Goal: Task Accomplishment & Management: Use online tool/utility

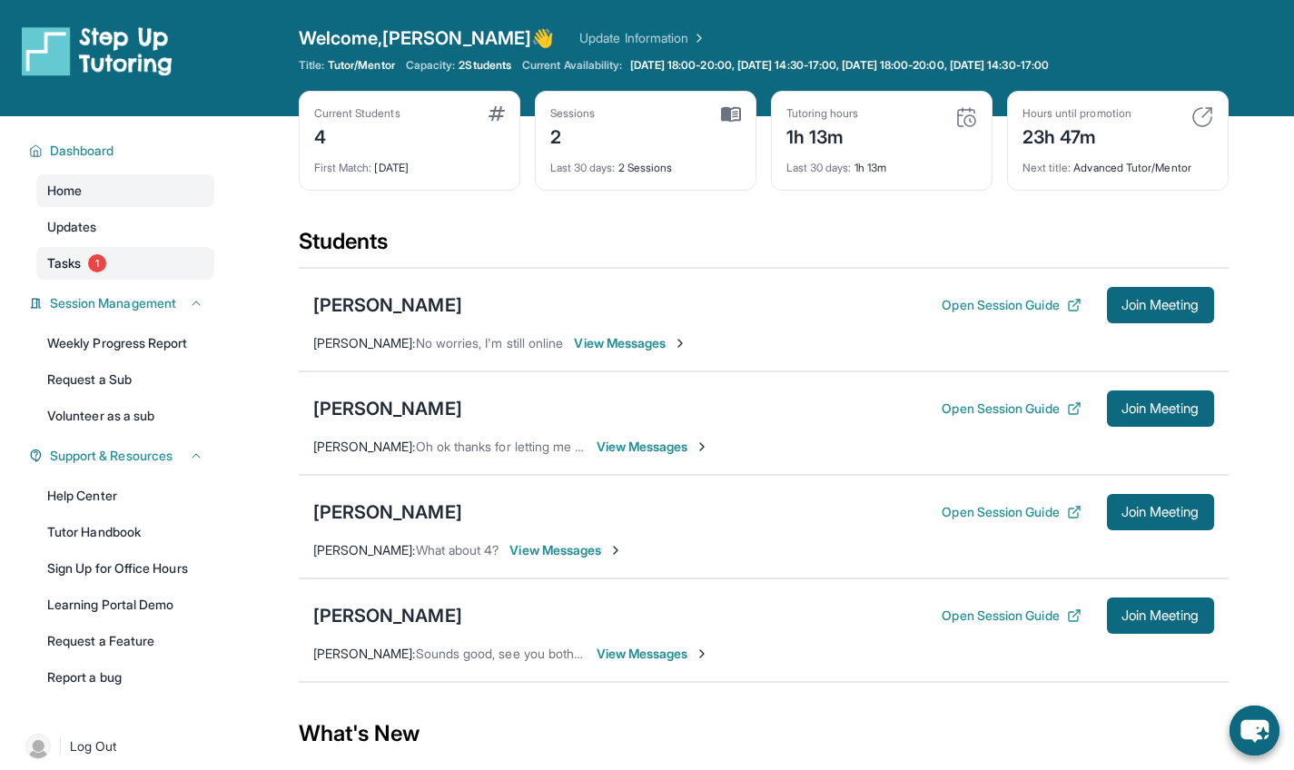
click at [97, 274] on link "Tasks 1" at bounding box center [125, 263] width 178 height 33
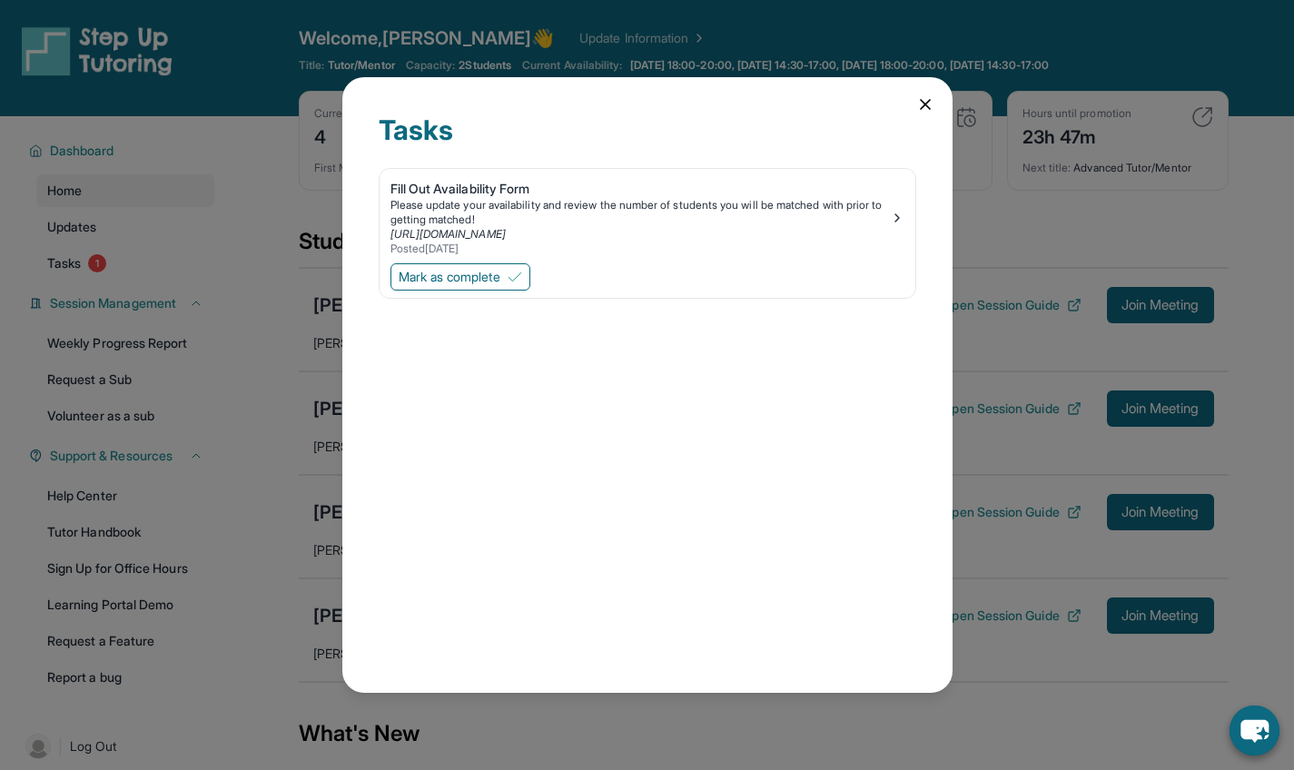
click at [925, 104] on icon at bounding box center [925, 104] width 9 height 9
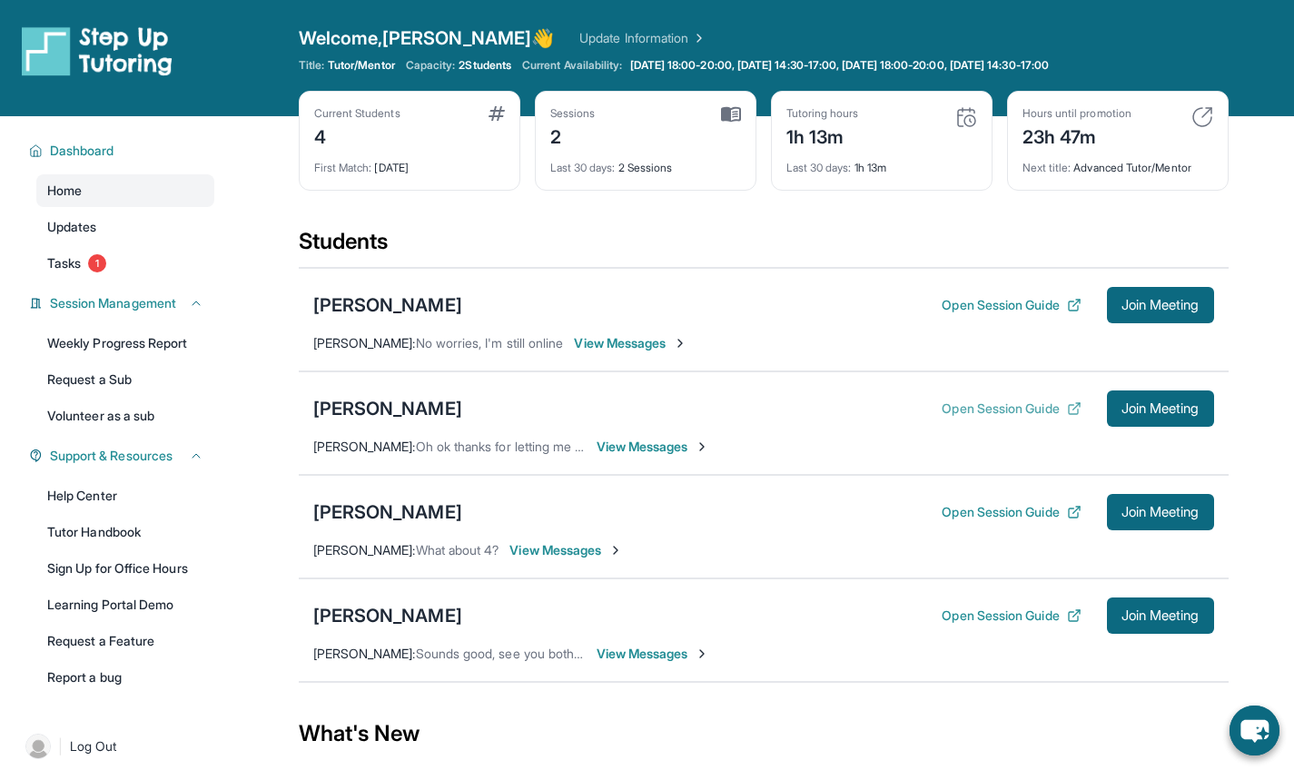
click at [1016, 409] on button "Open Session Guide" at bounding box center [1011, 409] width 139 height 18
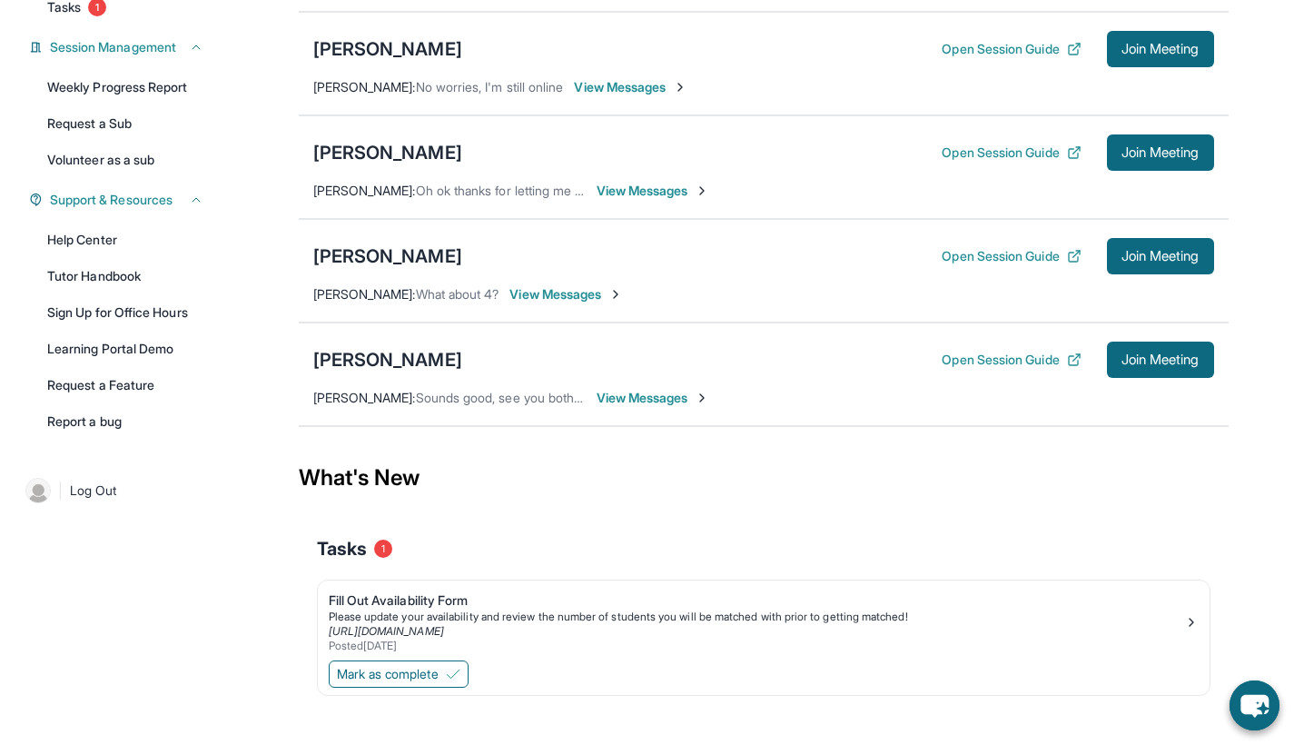
scroll to position [276, 0]
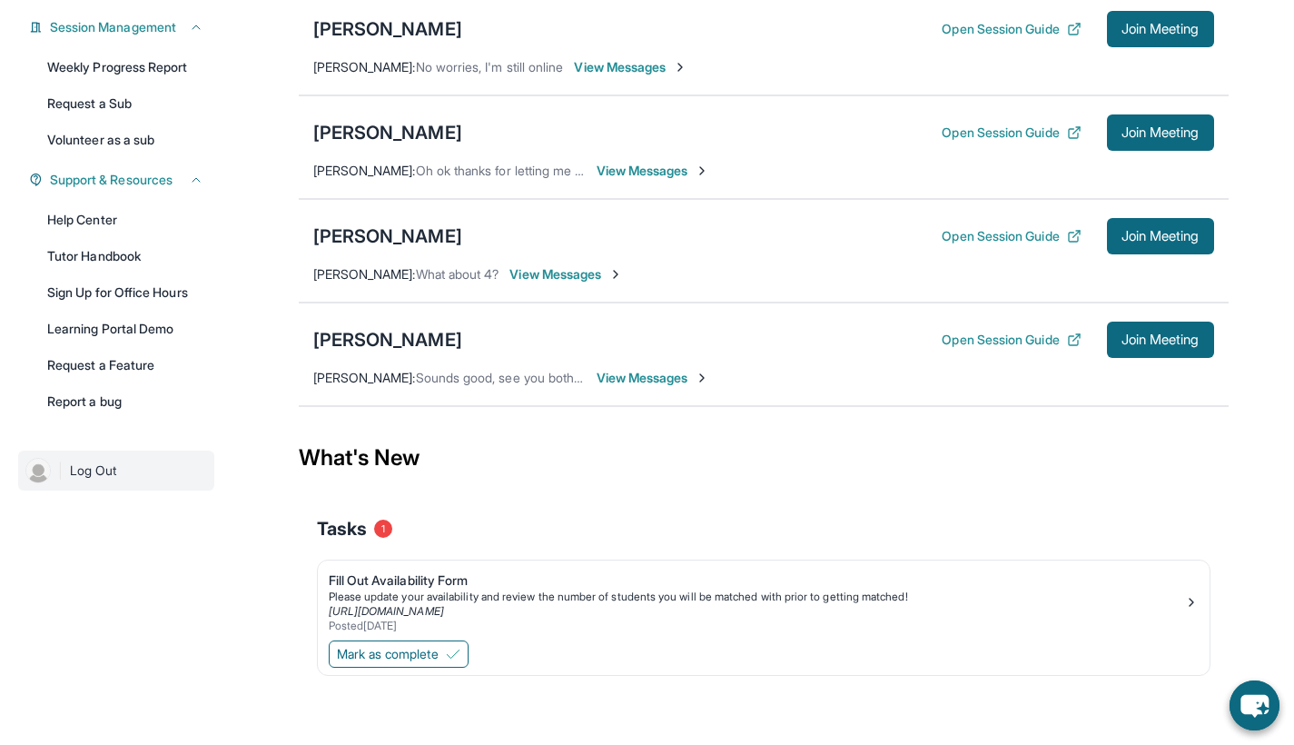
click at [104, 488] on link "| Log Out" at bounding box center [116, 471] width 196 height 40
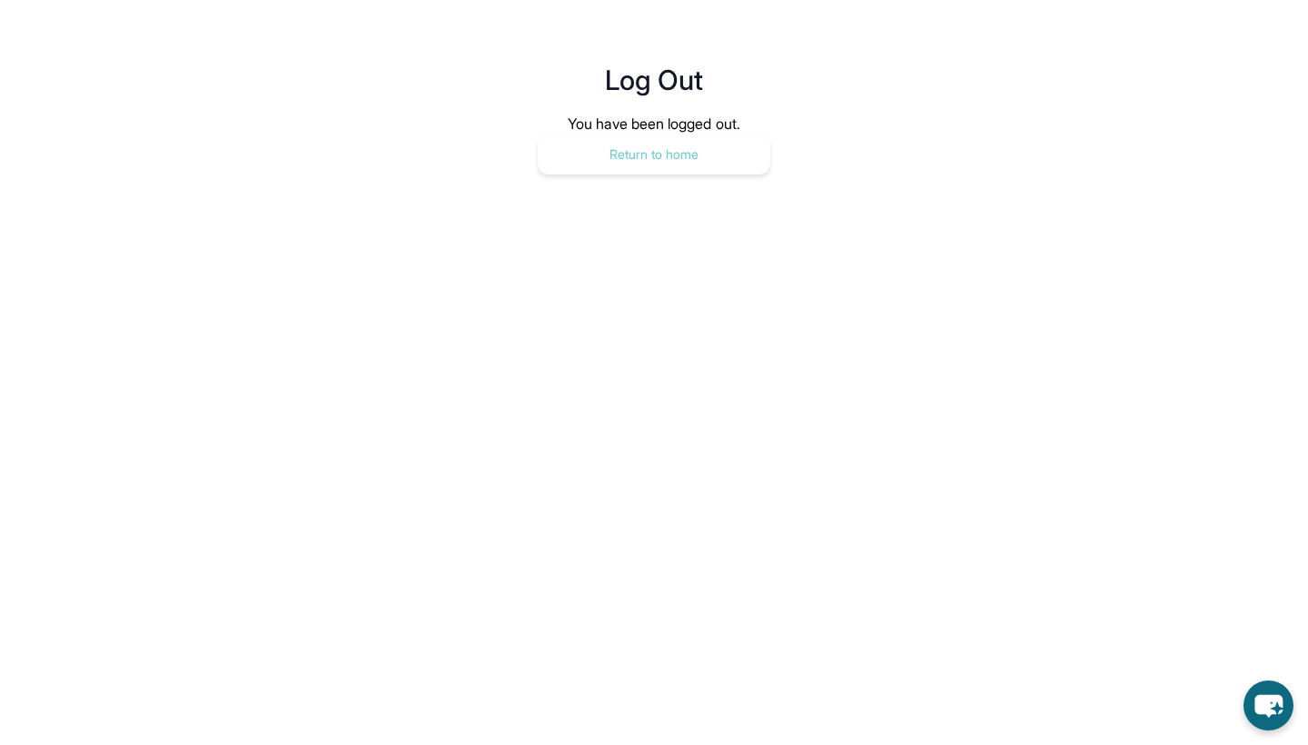
click at [683, 164] on button "Return to home" at bounding box center [654, 154] width 233 height 40
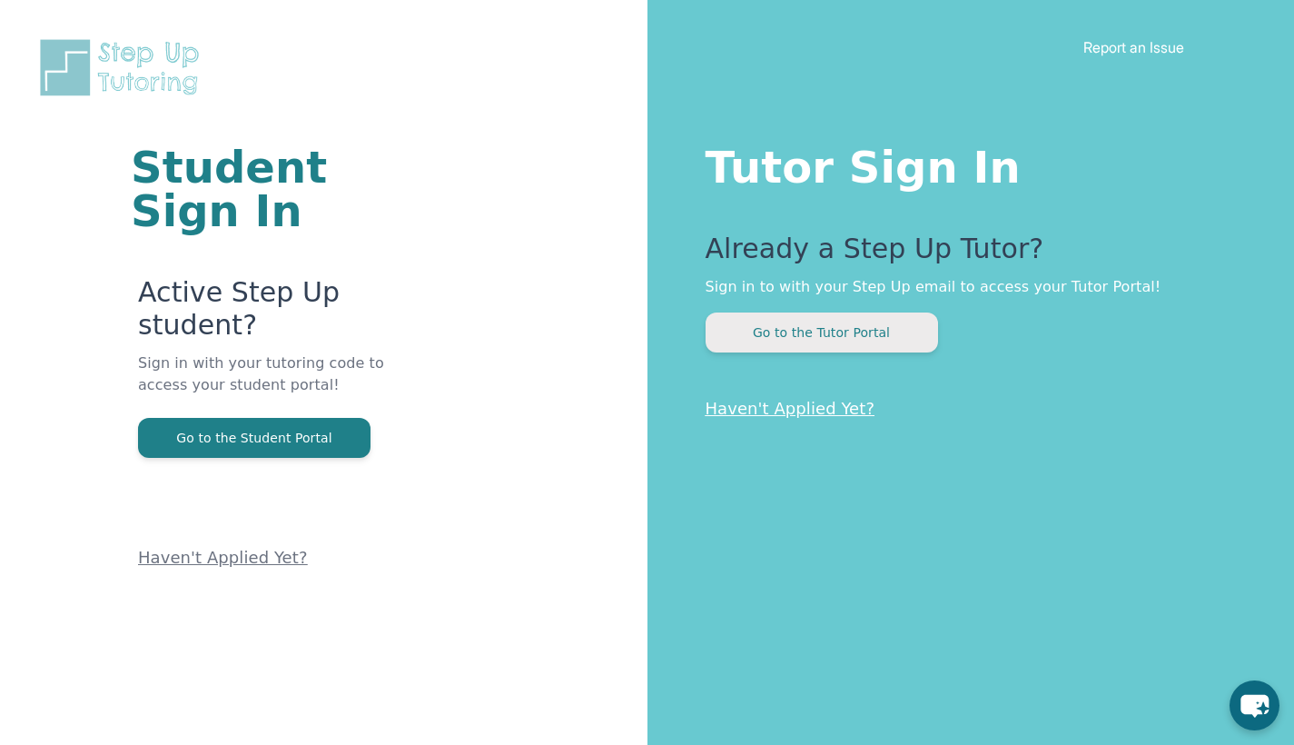
click at [837, 323] on button "Go to the Tutor Portal" at bounding box center [822, 332] width 233 height 40
